Goal: Task Accomplishment & Management: Complete application form

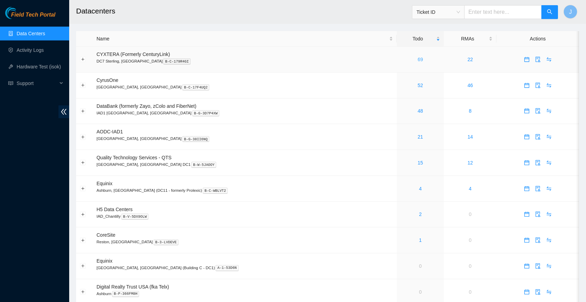
click at [417, 58] on link "69" at bounding box center [420, 60] width 6 height 6
click at [30, 85] on span "Support" at bounding box center [37, 83] width 41 height 14
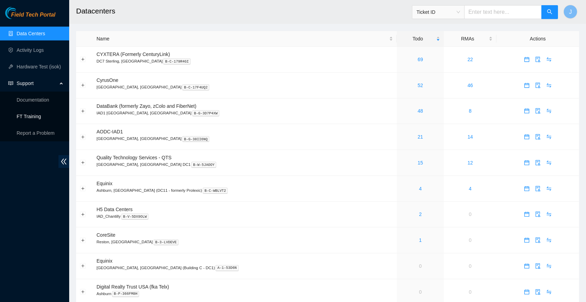
click at [36, 115] on link "FT Training" at bounding box center [29, 117] width 25 height 6
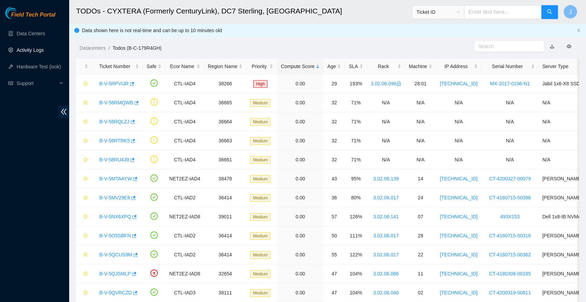
click at [39, 52] on link "Activity Logs" at bounding box center [30, 50] width 27 height 6
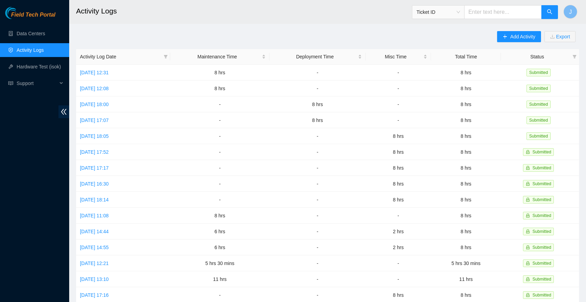
click at [171, 37] on div "Add Activity Export Activity Log Date Maintenance Time Deployment Time Misc Tim…" at bounding box center [327, 218] width 503 height 374
click at [510, 39] on span "Add Activity" at bounding box center [522, 37] width 25 height 8
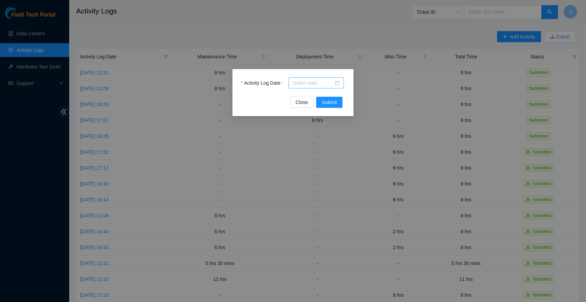
click at [337, 84] on div at bounding box center [315, 83] width 47 height 8
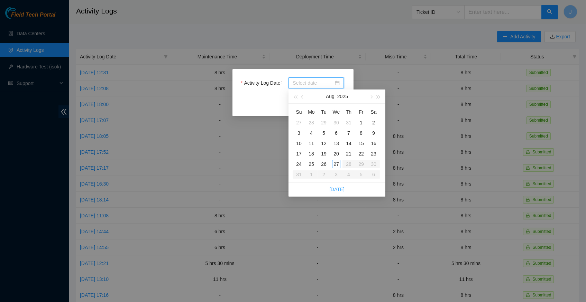
type input "[DATE]"
click at [337, 188] on link "[DATE]" at bounding box center [336, 190] width 15 height 6
type input "[DATE]"
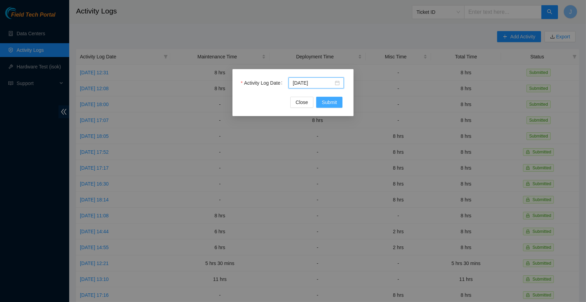
click at [328, 103] on span "Submit" at bounding box center [328, 103] width 15 height 8
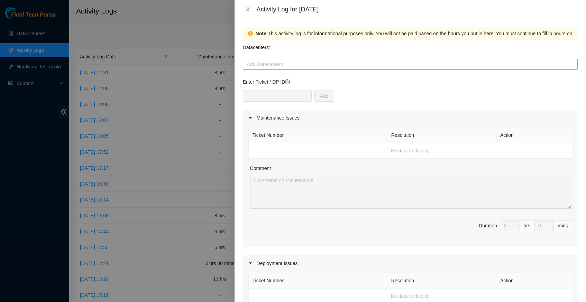
click at [302, 63] on div at bounding box center [409, 64] width 331 height 8
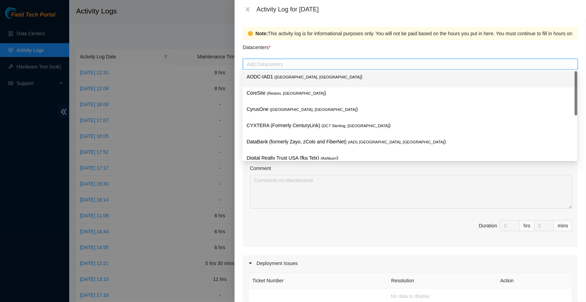
click at [318, 49] on div "Datacenters *" at bounding box center [410, 49] width 335 height 19
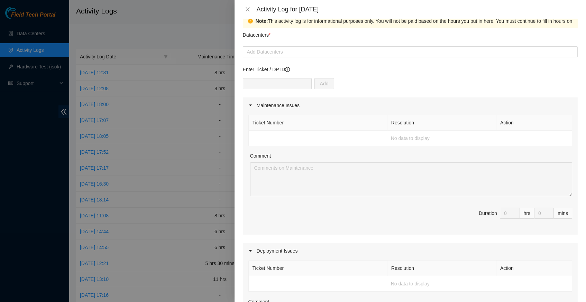
scroll to position [12, 0]
click at [288, 54] on div at bounding box center [409, 52] width 331 height 8
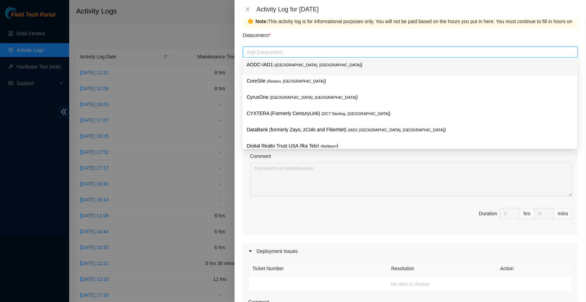
click at [289, 54] on div at bounding box center [409, 52] width 331 height 8
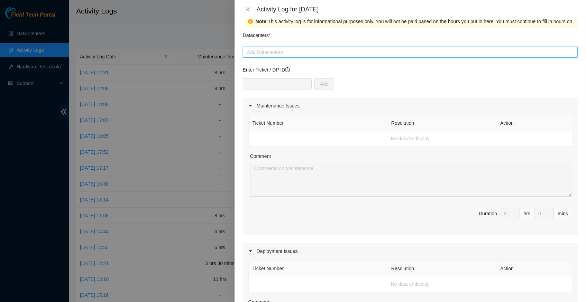
click at [289, 54] on div at bounding box center [409, 52] width 331 height 8
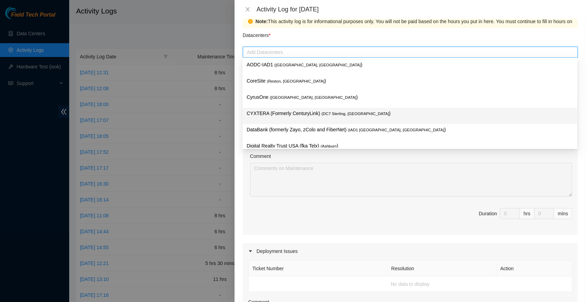
click at [303, 113] on p "CYXTERA (Formerly CenturyLink) ( DC7 Sterling, [GEOGRAPHIC_DATA] )" at bounding box center [409, 114] width 326 height 8
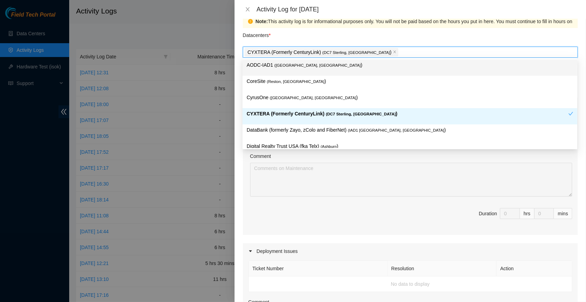
click at [339, 34] on div "Datacenters *" at bounding box center [410, 37] width 335 height 19
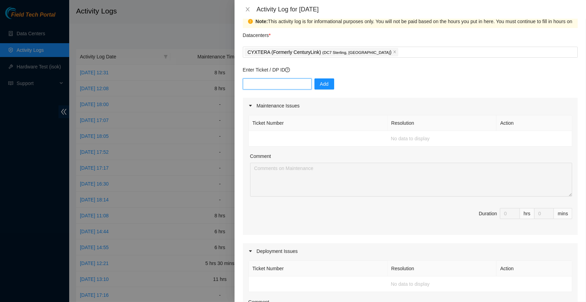
click at [267, 86] on input "text" at bounding box center [277, 83] width 69 height 11
paste input "DP68316"
type input "DP68316"
click at [331, 84] on button "Add" at bounding box center [324, 83] width 20 height 11
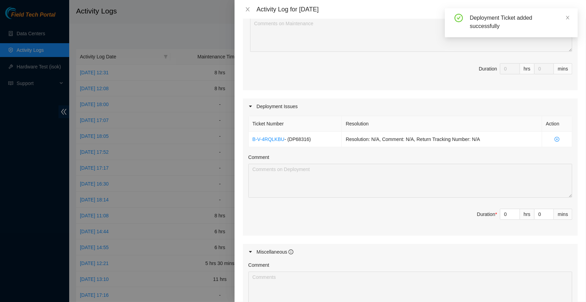
scroll to position [158, 0]
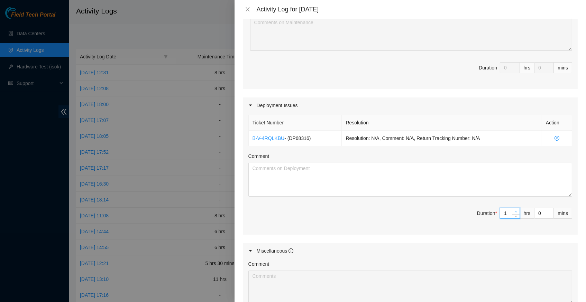
type input "1"
click at [514, 211] on icon "up" at bounding box center [515, 212] width 2 height 2
type input "2"
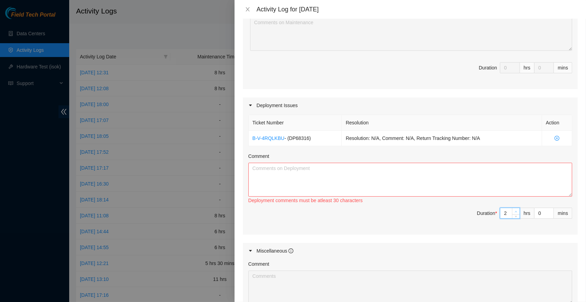
click at [514, 211] on icon "up" at bounding box center [515, 212] width 2 height 2
type input "3"
click at [514, 211] on icon "up" at bounding box center [515, 212] width 2 height 2
type input "4"
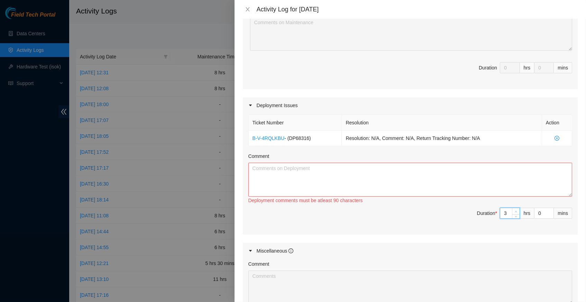
type input "4"
click at [514, 211] on icon "up" at bounding box center [515, 212] width 2 height 2
type input "5"
click at [514, 211] on icon "up" at bounding box center [515, 212] width 2 height 2
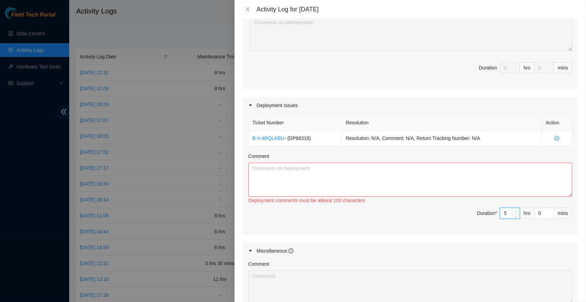
type input "6"
click at [514, 211] on icon "up" at bounding box center [515, 212] width 2 height 2
type input "7"
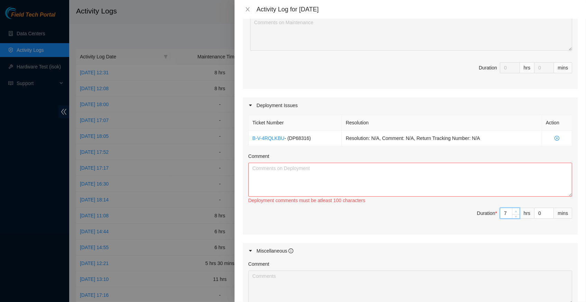
click at [514, 211] on icon "up" at bounding box center [515, 212] width 2 height 2
type input "8"
click at [514, 211] on icon "up" at bounding box center [515, 212] width 2 height 2
click at [280, 168] on textarea "Comment" at bounding box center [410, 180] width 324 height 34
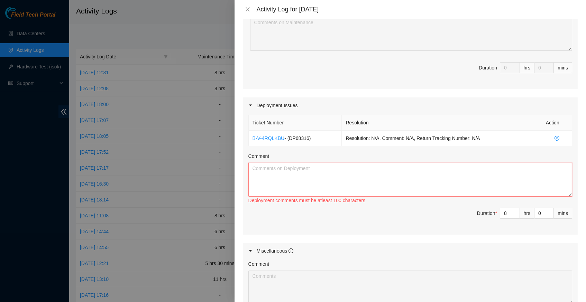
paste textarea "Hey [PERSON_NAME], EOD Report, The [PERSON_NAME] and I worked on is ready for r…"
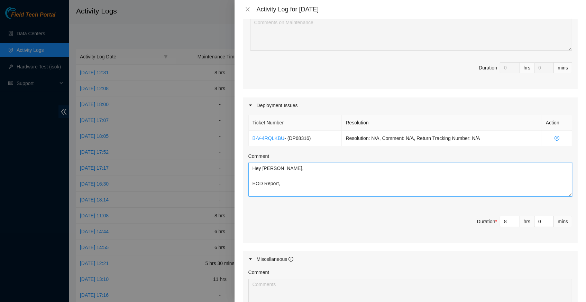
scroll to position [227, 0]
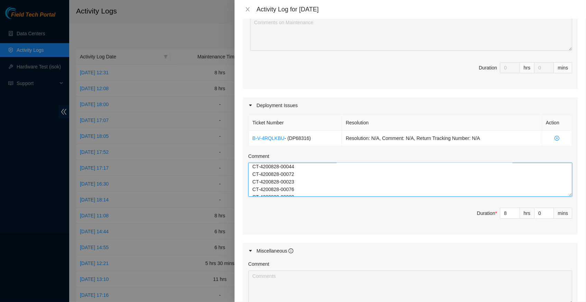
click at [585, 302] on html "Field Tech Portal Data Centers Activity Logs Hardware Test (isok) Support Activ…" at bounding box center [293, 151] width 586 height 302
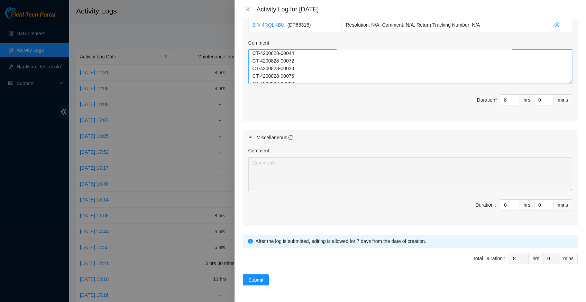
scroll to position [398, 0]
type textarea "Hey [PERSON_NAME], EOD Report, The [PERSON_NAME] and I worked on is ready for r…"
click at [260, 281] on span "Submit" at bounding box center [255, 280] width 15 height 8
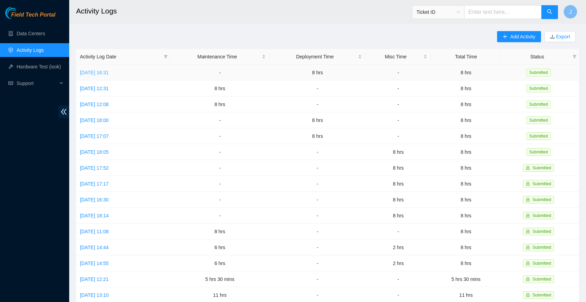
click at [106, 70] on link "[DATE] 16:31" at bounding box center [94, 73] width 29 height 6
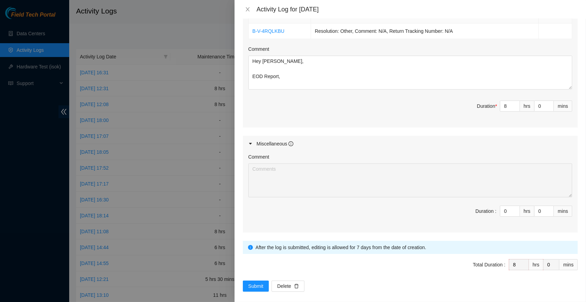
scroll to position [264, 0]
click at [248, 283] on span "Submit" at bounding box center [255, 287] width 15 height 8
